Goal: Transaction & Acquisition: Purchase product/service

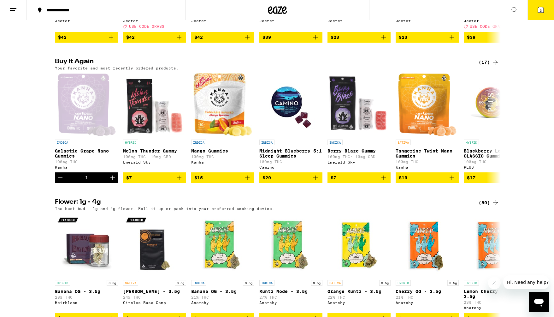
scroll to position [468, 0]
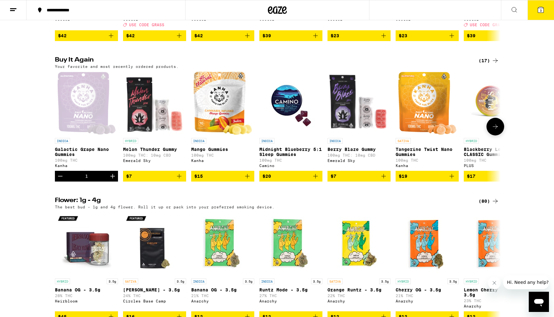
click at [278, 180] on span "$20" at bounding box center [291, 176] width 57 height 8
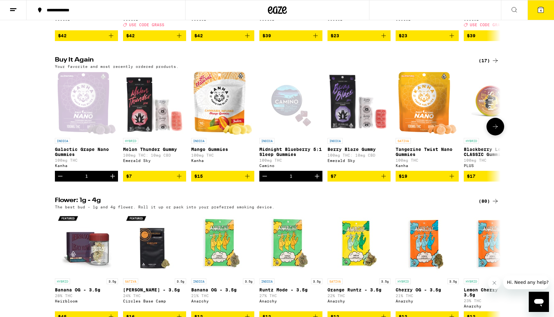
click at [166, 180] on span "$7" at bounding box center [154, 176] width 57 height 8
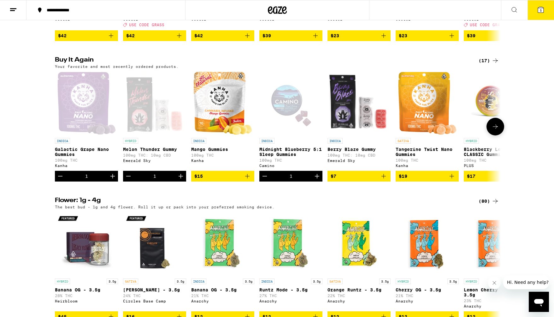
click at [179, 180] on icon "Increment" at bounding box center [181, 176] width 8 height 8
click at [538, 10] on icon at bounding box center [541, 10] width 8 height 8
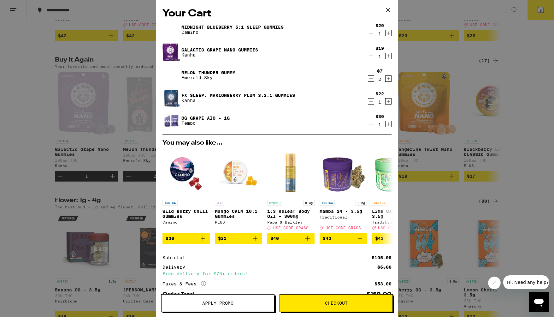
click at [371, 102] on icon "Decrement" at bounding box center [371, 102] width 6 height 8
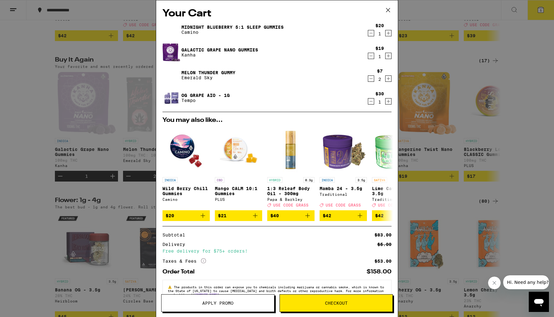
click at [371, 100] on icon "Decrement" at bounding box center [371, 102] width 6 height 8
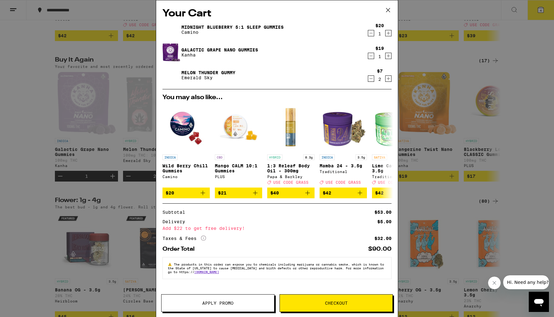
click at [389, 12] on icon at bounding box center [387, 9] width 9 height 9
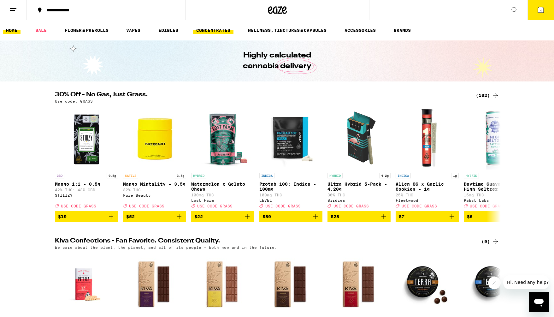
click at [210, 29] on link "CONCENTRATES" at bounding box center [213, 31] width 40 height 8
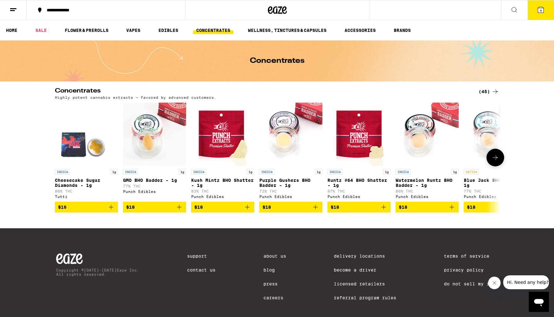
click at [181, 211] on icon "Add to bag" at bounding box center [179, 207] width 8 height 8
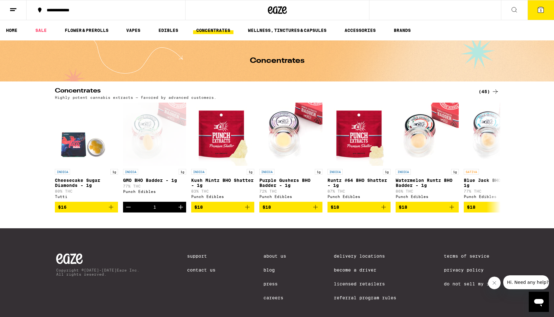
click at [538, 11] on icon at bounding box center [541, 10] width 8 height 8
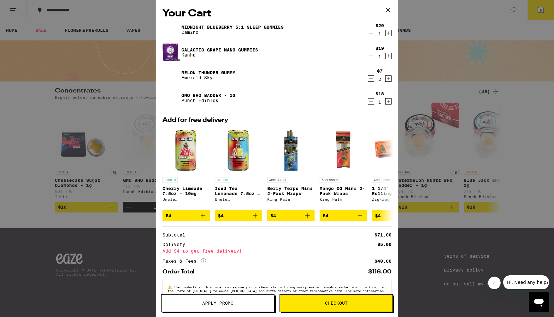
click at [389, 80] on icon "Increment" at bounding box center [389, 79] width 6 height 8
click at [370, 78] on icon "Decrement" at bounding box center [371, 79] width 6 height 8
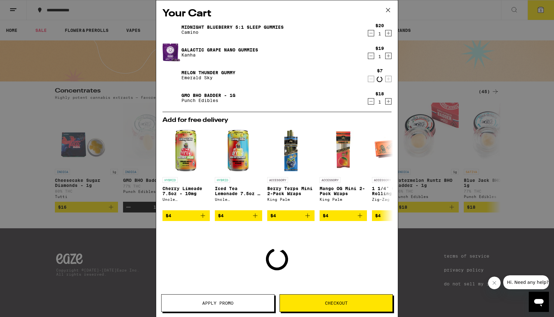
click at [370, 78] on icon "Decrement" at bounding box center [371, 79] width 6 height 8
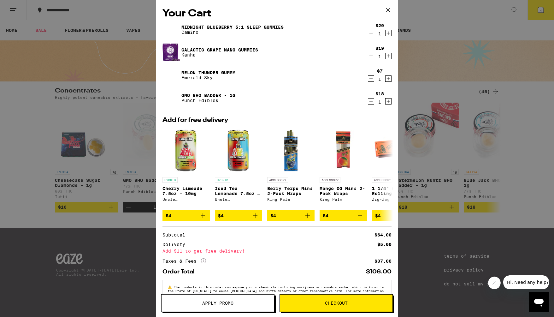
click at [387, 11] on icon at bounding box center [388, 10] width 4 height 4
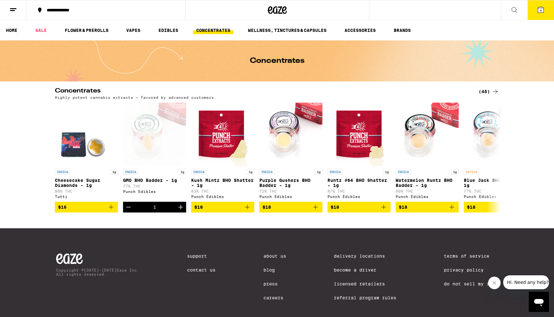
click at [491, 92] on div "(45)" at bounding box center [489, 92] width 21 height 8
click at [496, 90] on icon at bounding box center [495, 91] width 5 height 4
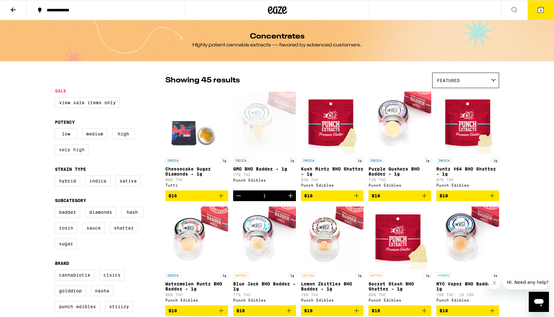
click at [78, 153] on label "Very High" at bounding box center [72, 149] width 34 height 11
click at [56, 130] on input "Very High" at bounding box center [56, 129] width 0 height 0
checkbox input "true"
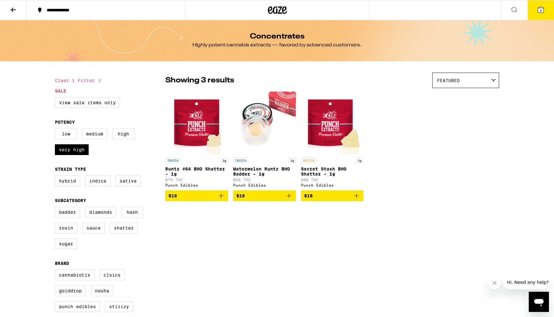
click at [17, 9] on button at bounding box center [13, 10] width 27 height 20
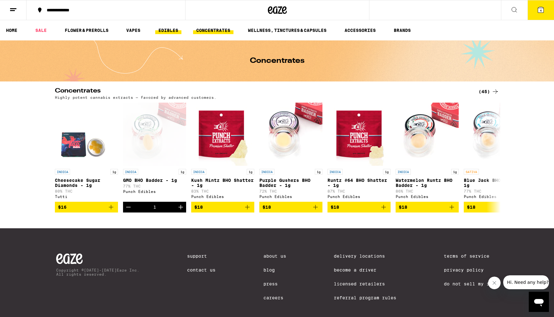
click at [166, 31] on link "EDIBLES" at bounding box center [168, 31] width 26 height 8
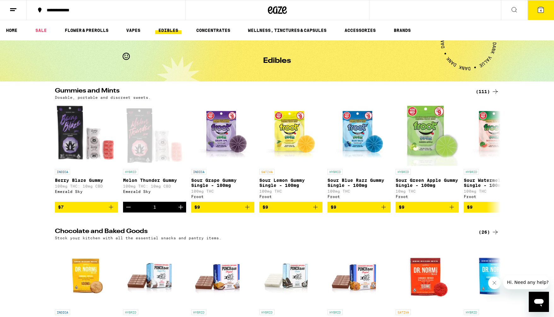
click at [15, 10] on icon at bounding box center [13, 10] width 8 height 8
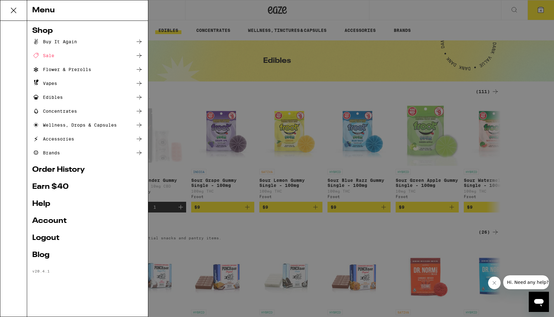
click at [139, 55] on icon at bounding box center [139, 56] width 8 height 8
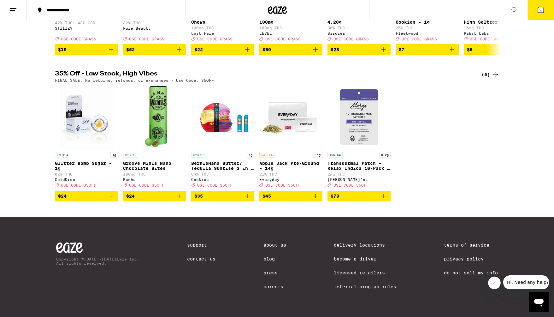
scroll to position [175, 0]
click at [113, 194] on icon "Add to bag" at bounding box center [111, 196] width 8 height 8
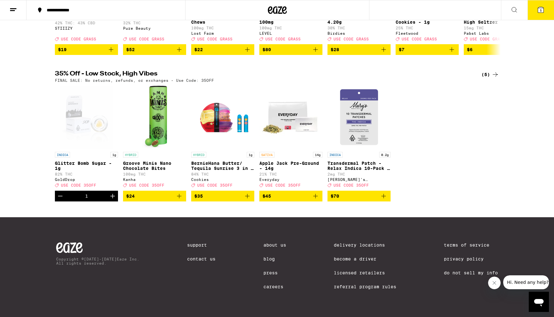
click at [542, 13] on icon at bounding box center [541, 10] width 8 height 8
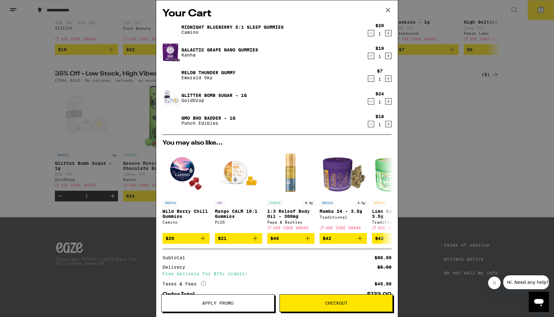
click at [390, 10] on icon at bounding box center [387, 9] width 9 height 9
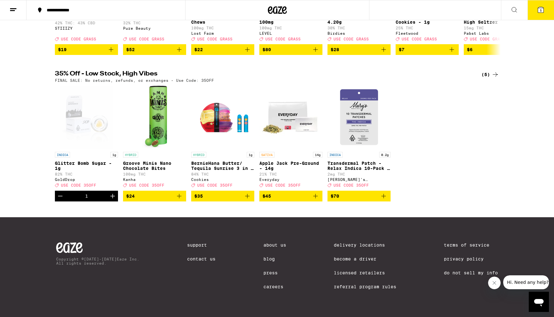
click at [89, 121] on div "Open page for Glitter Bomb Sugar - 1g from GoldDrop" at bounding box center [86, 117] width 52 height 63
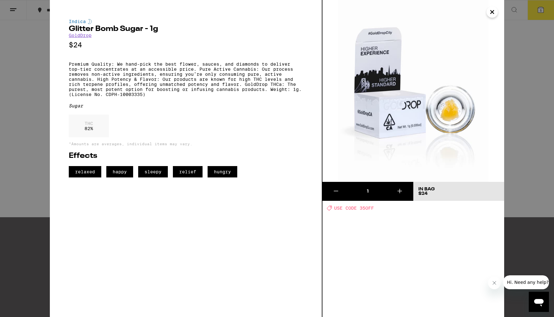
click at [78, 36] on link "GoldDrop" at bounding box center [80, 35] width 23 height 5
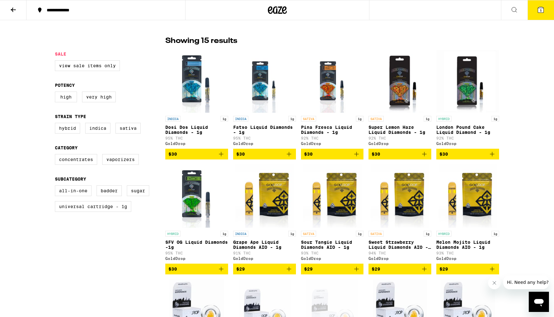
scroll to position [142, 0]
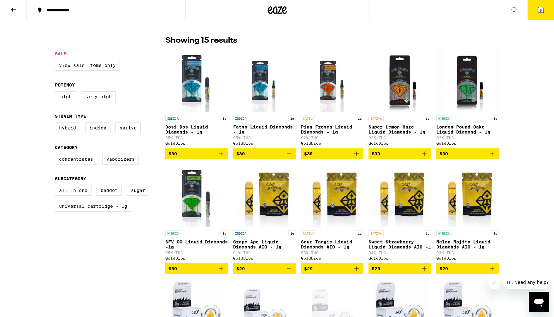
click at [540, 9] on span "5" at bounding box center [541, 11] width 2 height 4
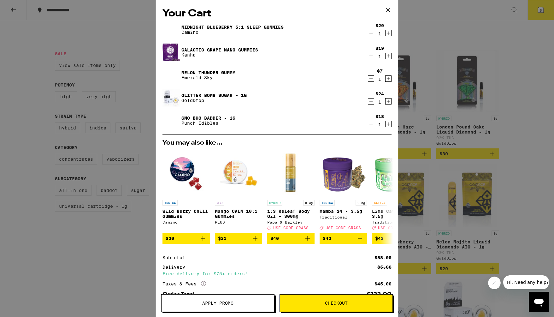
click at [334, 301] on span "Checkout" at bounding box center [336, 303] width 23 height 4
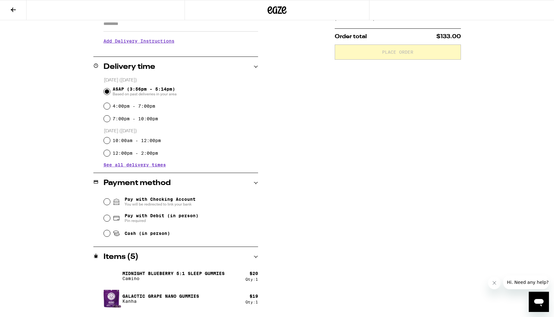
scroll to position [132, 0]
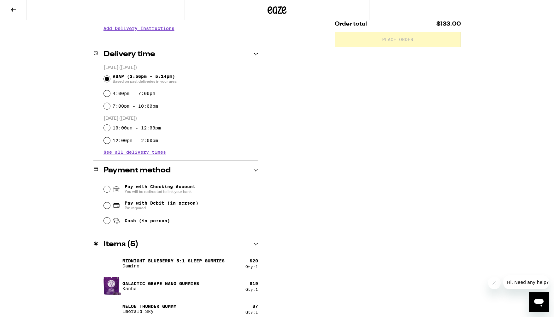
click at [147, 205] on span "Pay with Debit (in person)" at bounding box center [162, 202] width 74 height 5
click at [110, 207] on input "Pay with Debit (in person) Pin required" at bounding box center [107, 205] width 6 height 6
radio input "true"
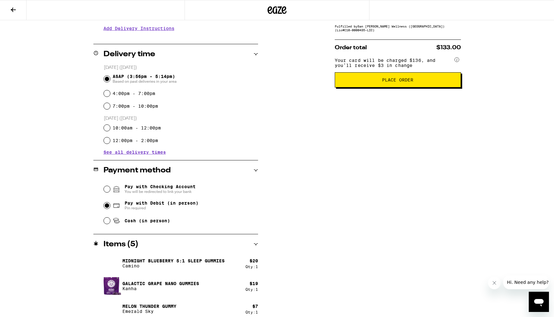
click at [182, 189] on span "Pay with Checking Account You will be redirected to link your bank" at bounding box center [160, 189] width 71 height 10
click at [110, 189] on input "Pay with Checking Account You will be redirected to link your bank" at bounding box center [107, 189] width 6 height 6
click at [133, 222] on span "Cash (in person)" at bounding box center [147, 220] width 45 height 5
click at [110, 222] on input "Cash (in person)" at bounding box center [107, 220] width 6 height 6
radio input "true"
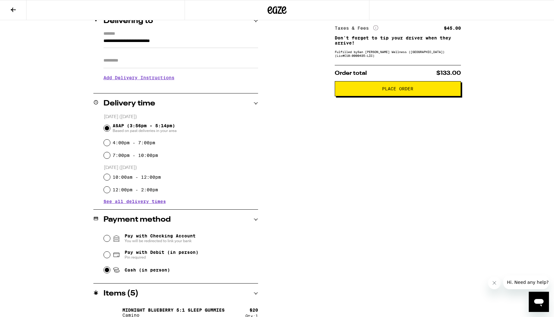
scroll to position [82, 0]
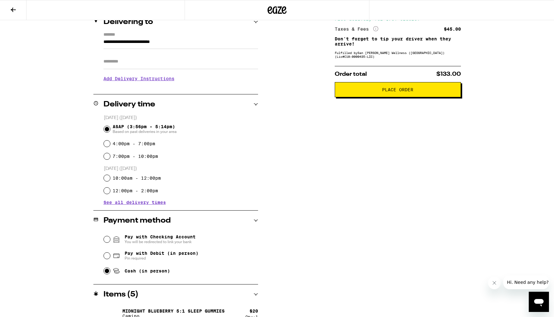
click at [383, 91] on span "Place Order" at bounding box center [397, 89] width 31 height 4
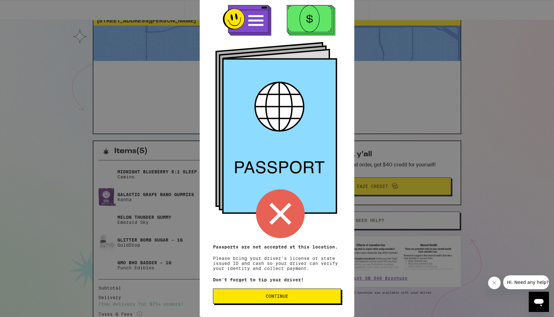
scroll to position [20, 0]
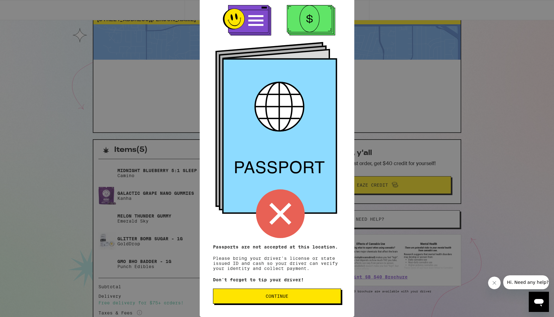
click at [419, 123] on div "Remember! Bring your ID and cash Passports are not accepted at this location. P…" at bounding box center [277, 158] width 554 height 317
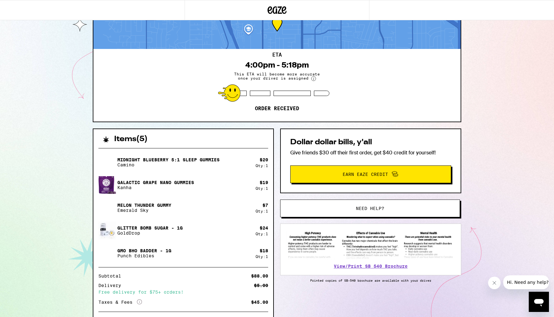
scroll to position [0, 0]
